Goal: Find specific page/section: Find specific page/section

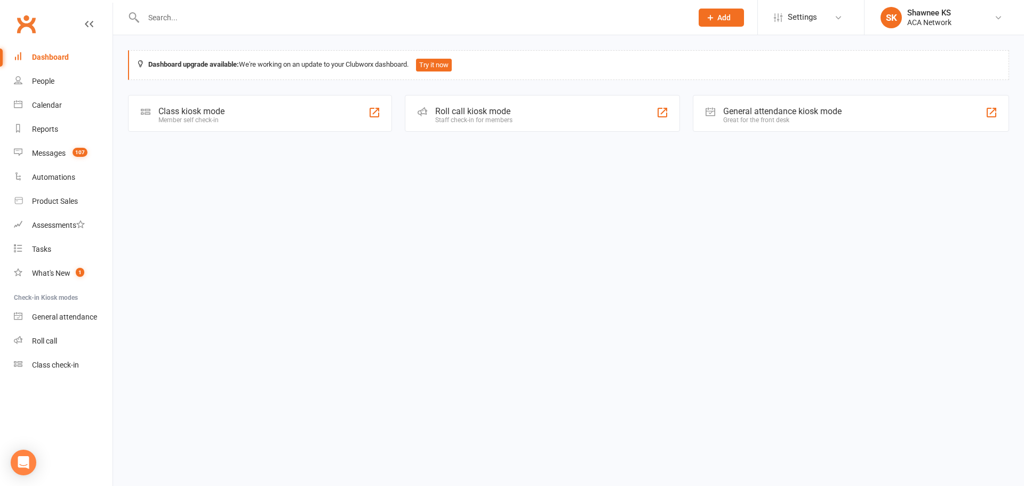
click at [198, 20] on input "text" at bounding box center [412, 17] width 545 height 15
click at [47, 130] on div "Reports" at bounding box center [45, 129] width 26 height 9
click at [52, 132] on div "Reports" at bounding box center [45, 129] width 26 height 9
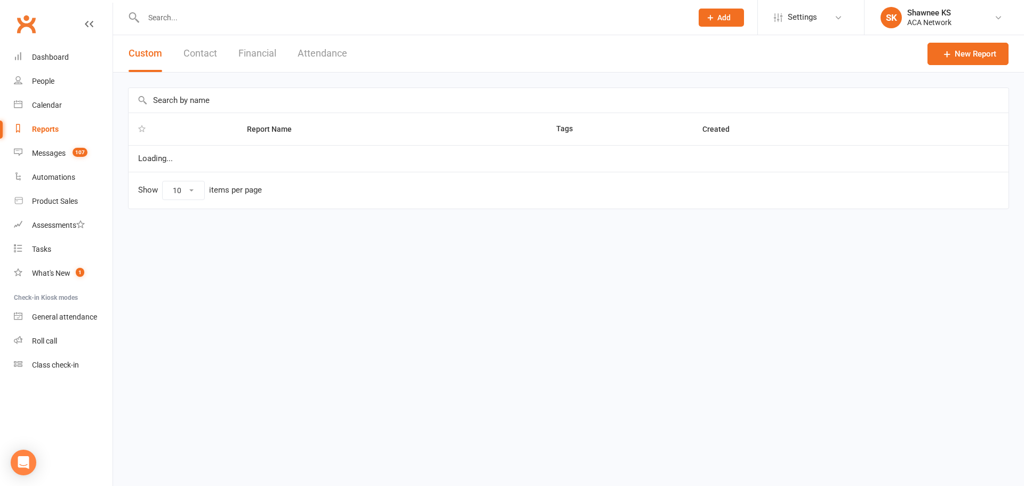
select select "100"
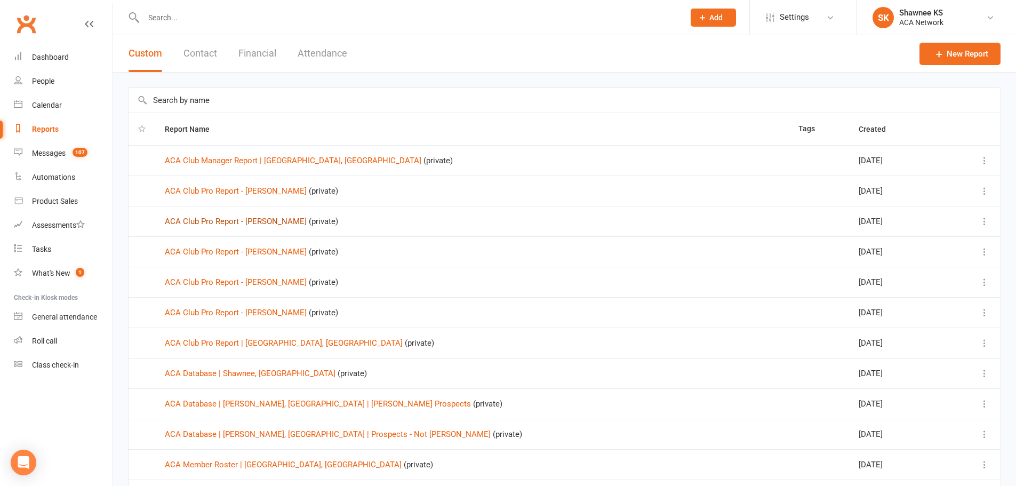
click at [263, 223] on link "ACA Club Pro Report - [PERSON_NAME]" at bounding box center [236, 222] width 142 height 10
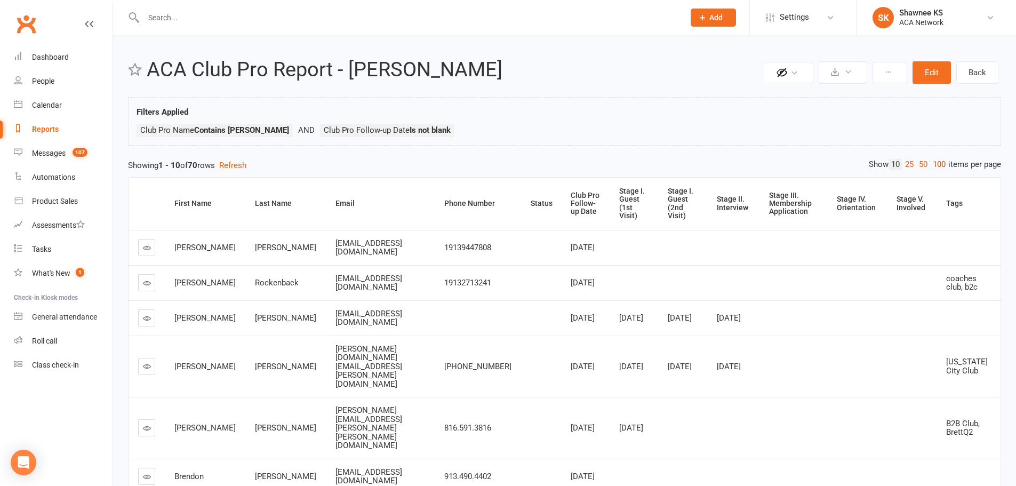
click at [938, 164] on link "100" at bounding box center [939, 164] width 18 height 11
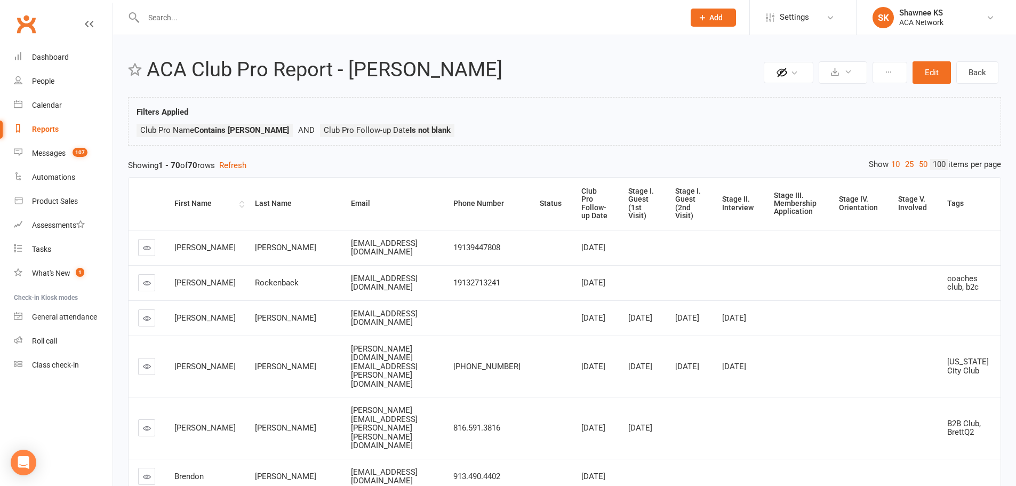
click at [190, 203] on div "First Name" at bounding box center [205, 203] width 62 height 8
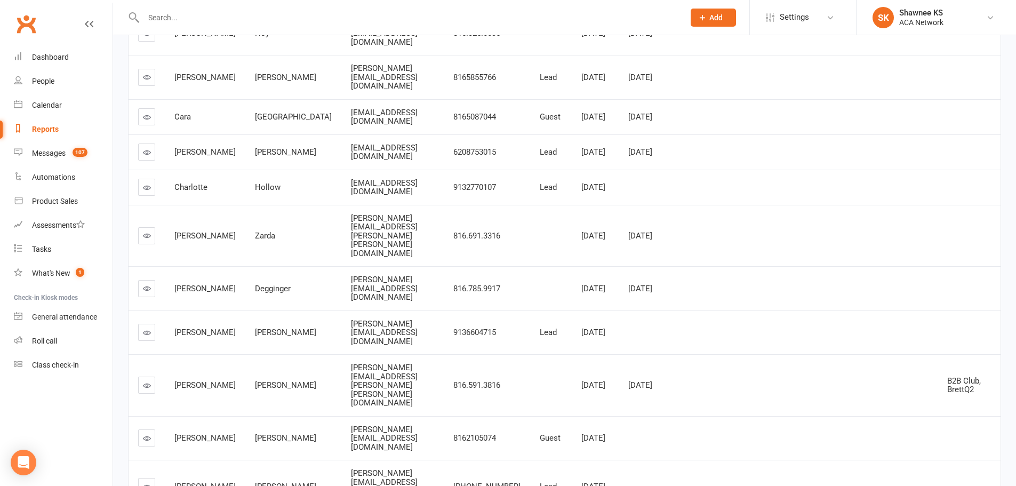
scroll to position [427, 0]
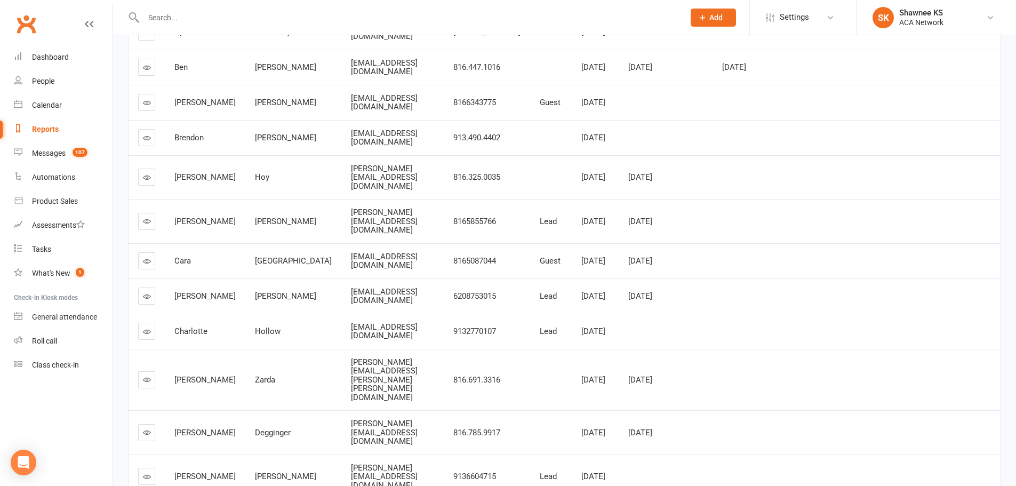
click at [215, 15] on input "text" at bounding box center [408, 17] width 537 height 15
type input "jen"
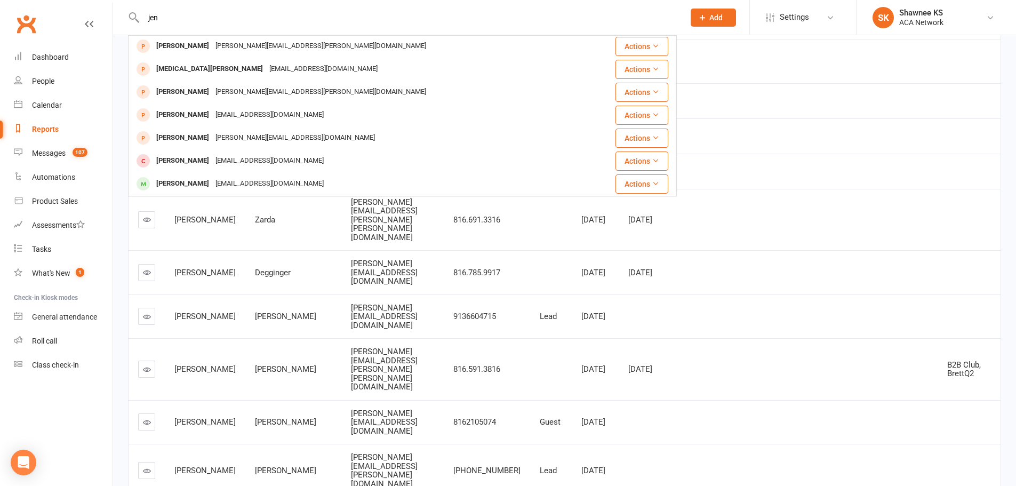
scroll to position [0, 0]
